Goal: Task Accomplishment & Management: Complete application form

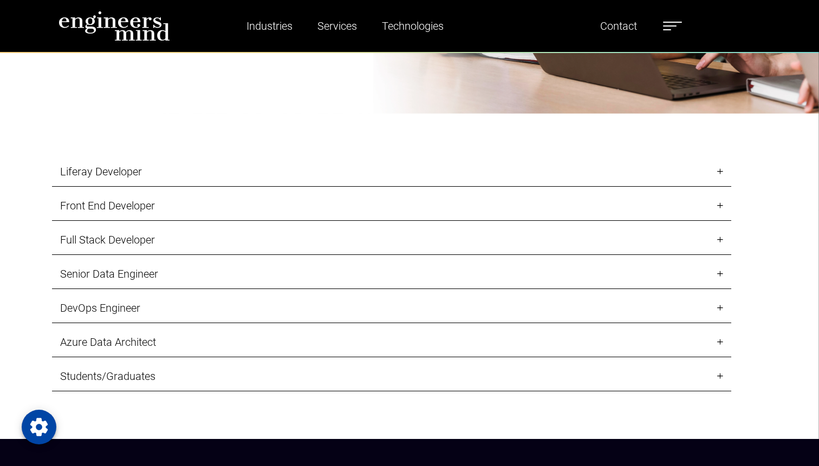
scroll to position [1173, 0]
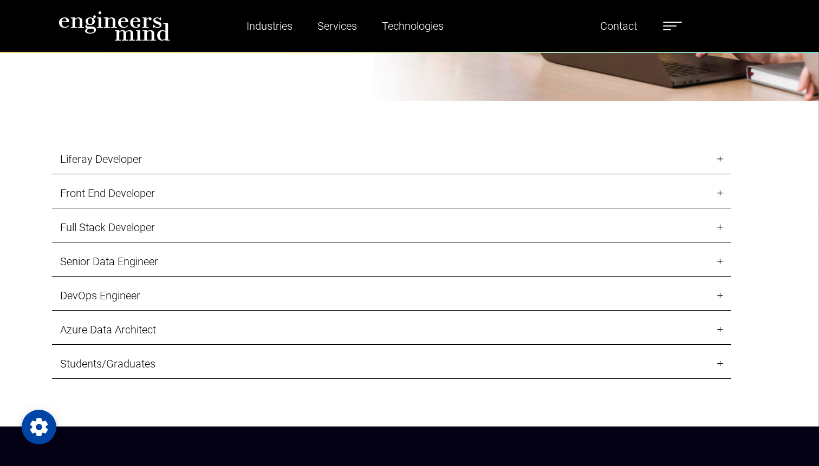
click at [309, 220] on link "Full Stack Developer" at bounding box center [391, 228] width 679 height 30
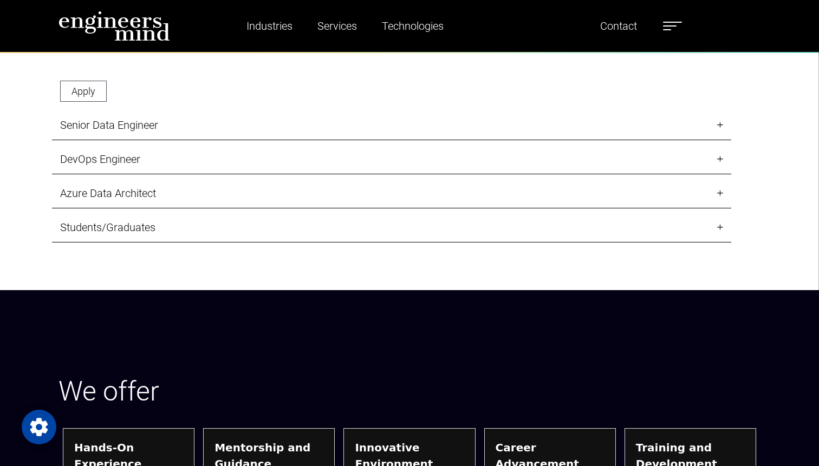
scroll to position [1500, 0]
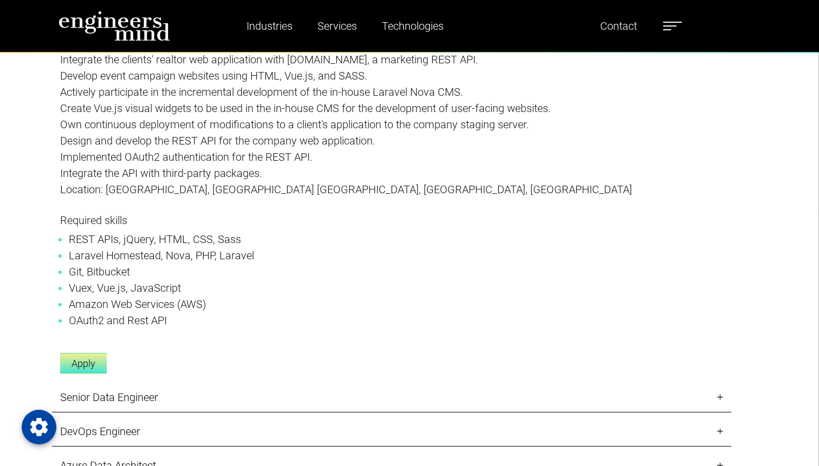
click at [90, 371] on link "Apply" at bounding box center [83, 363] width 47 height 21
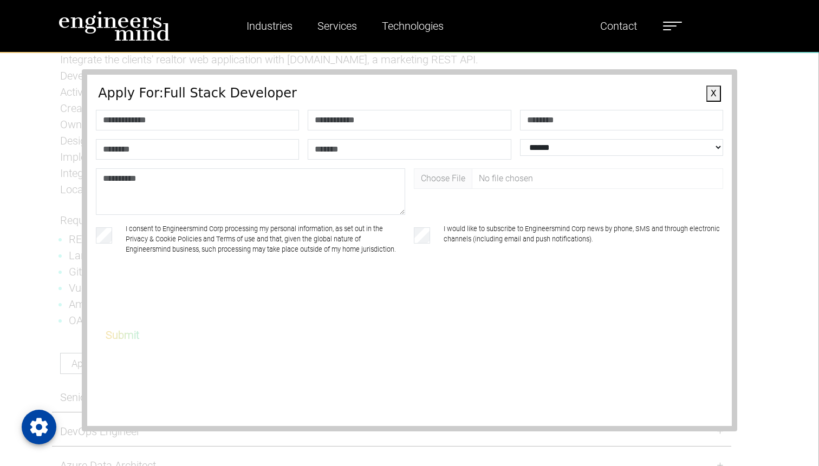
click at [709, 89] on button "X" at bounding box center [713, 94] width 15 height 16
